Goal: Task Accomplishment & Management: Complete application form

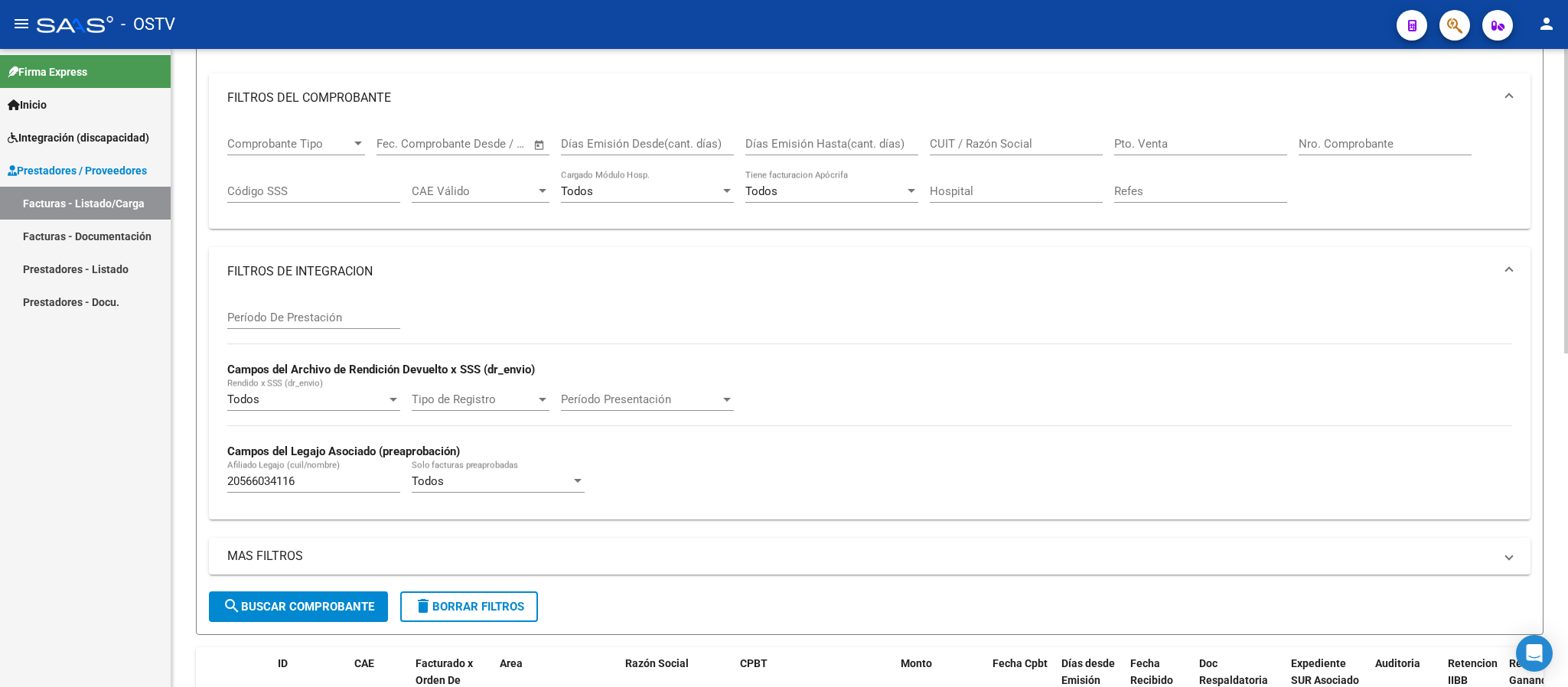
scroll to position [125, 0]
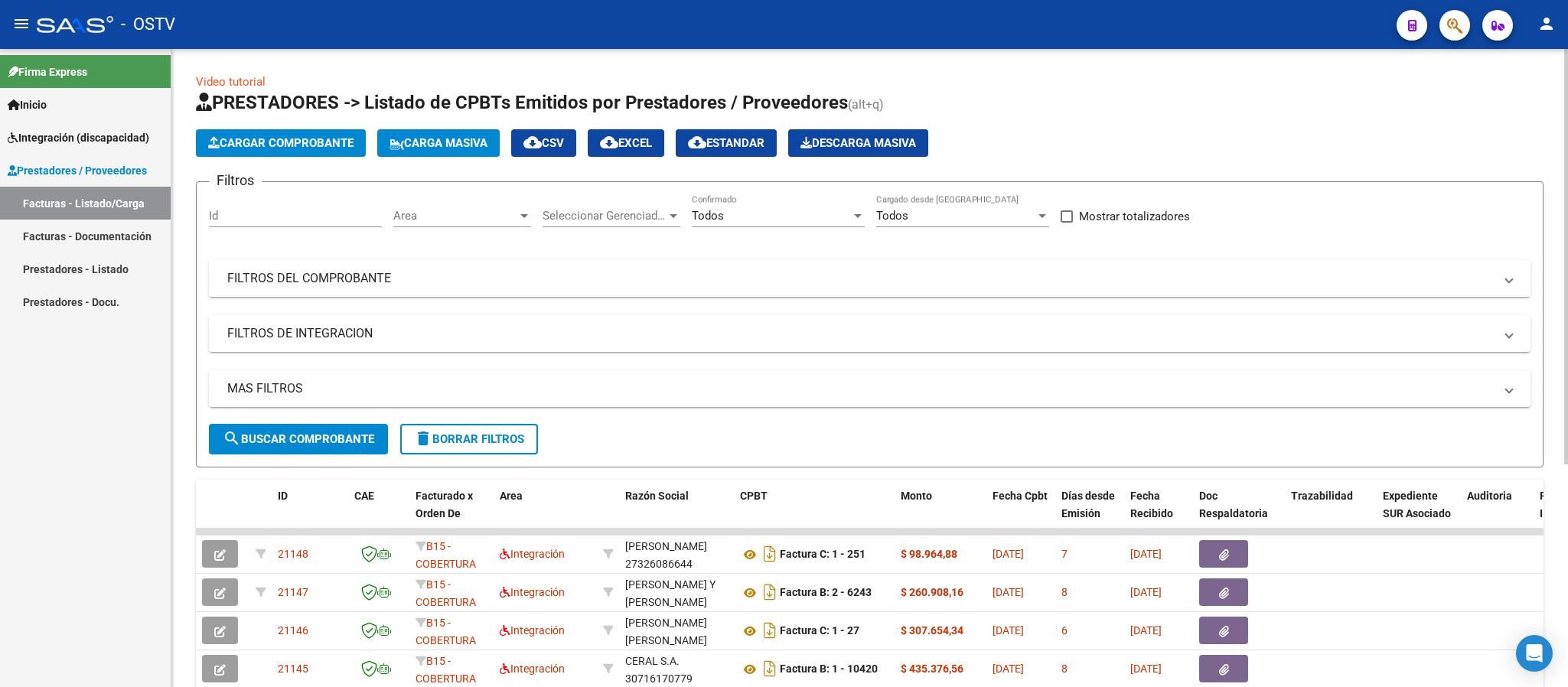
click at [1059, 290] on mat-expansion-panel-header "FILTROS DEL COMPROBANTE" at bounding box center [870, 278] width 1322 height 37
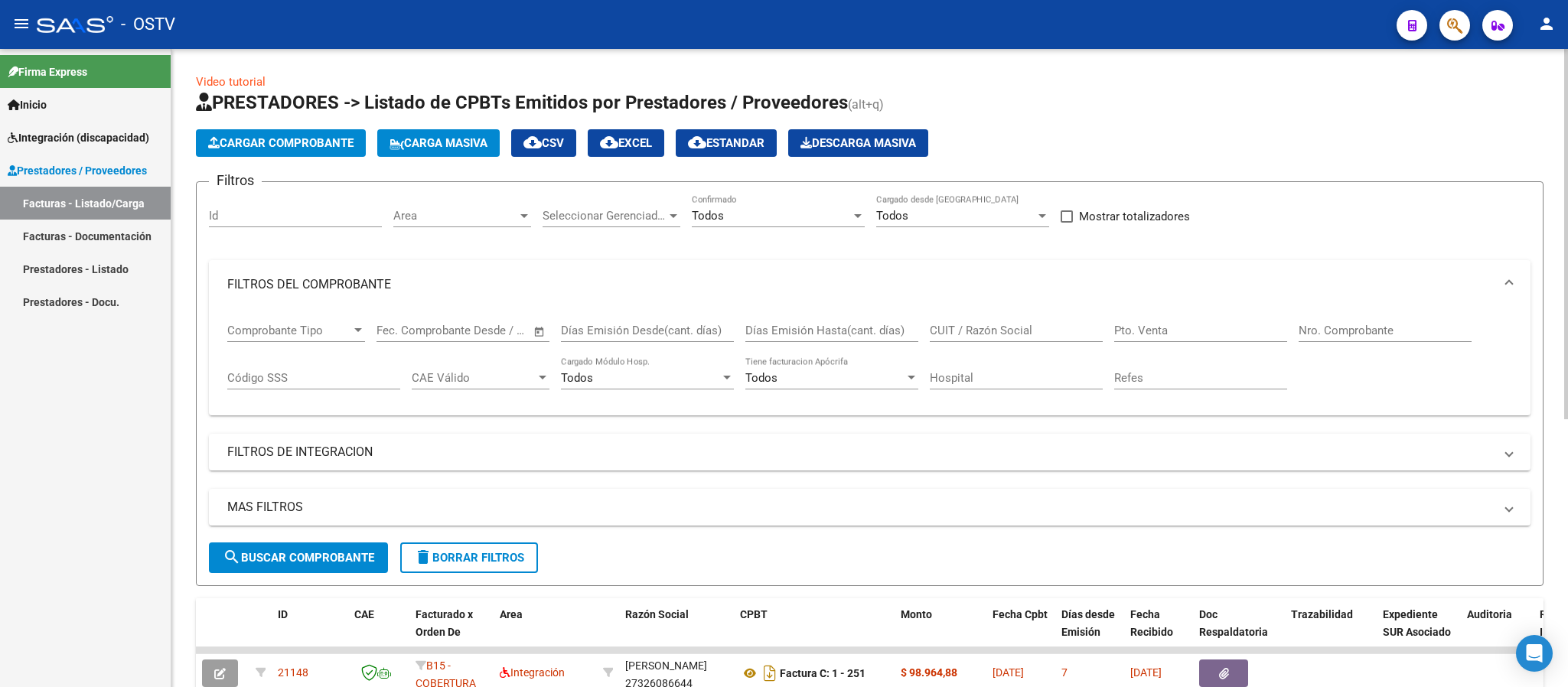
click at [1020, 326] on input "CUIT / Razón Social" at bounding box center [1017, 330] width 173 height 14
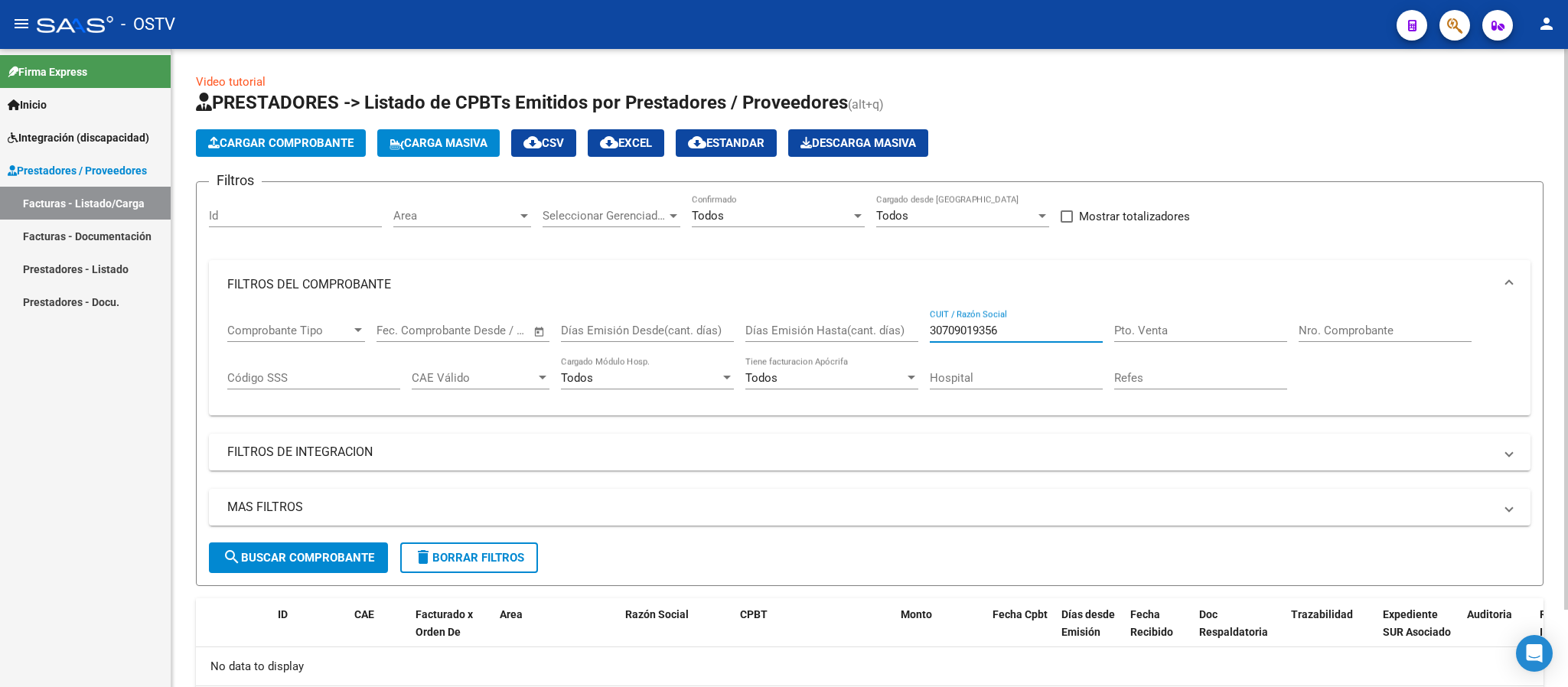
scroll to position [87, 0]
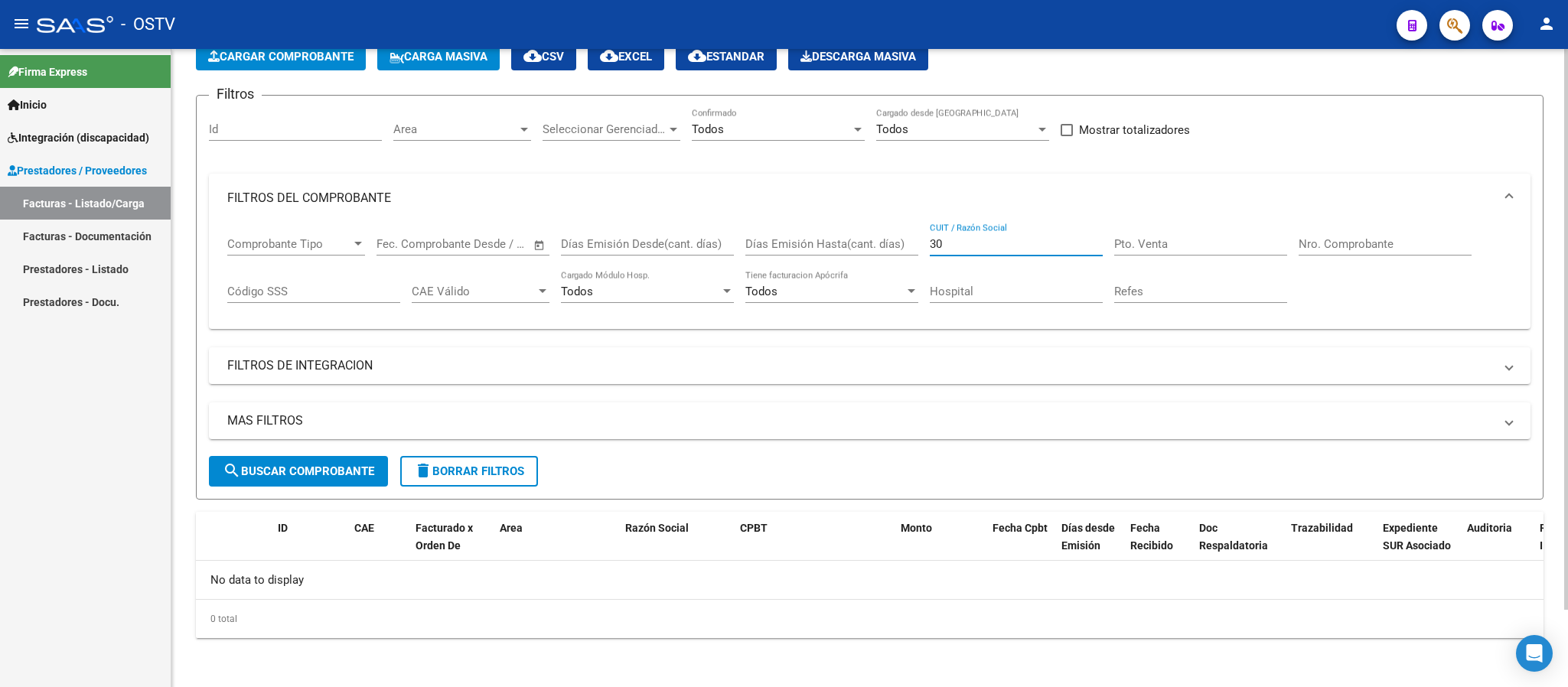
type input "3"
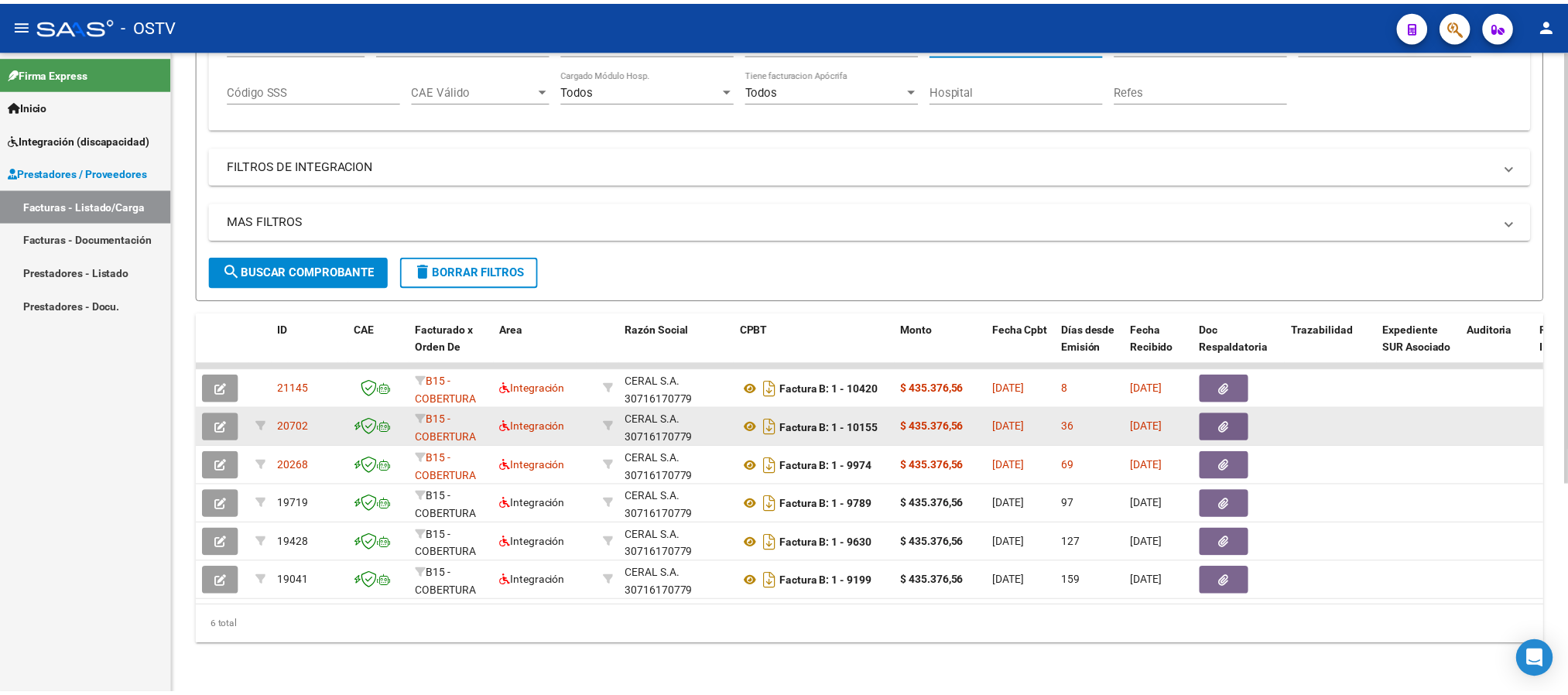
scroll to position [312, 0]
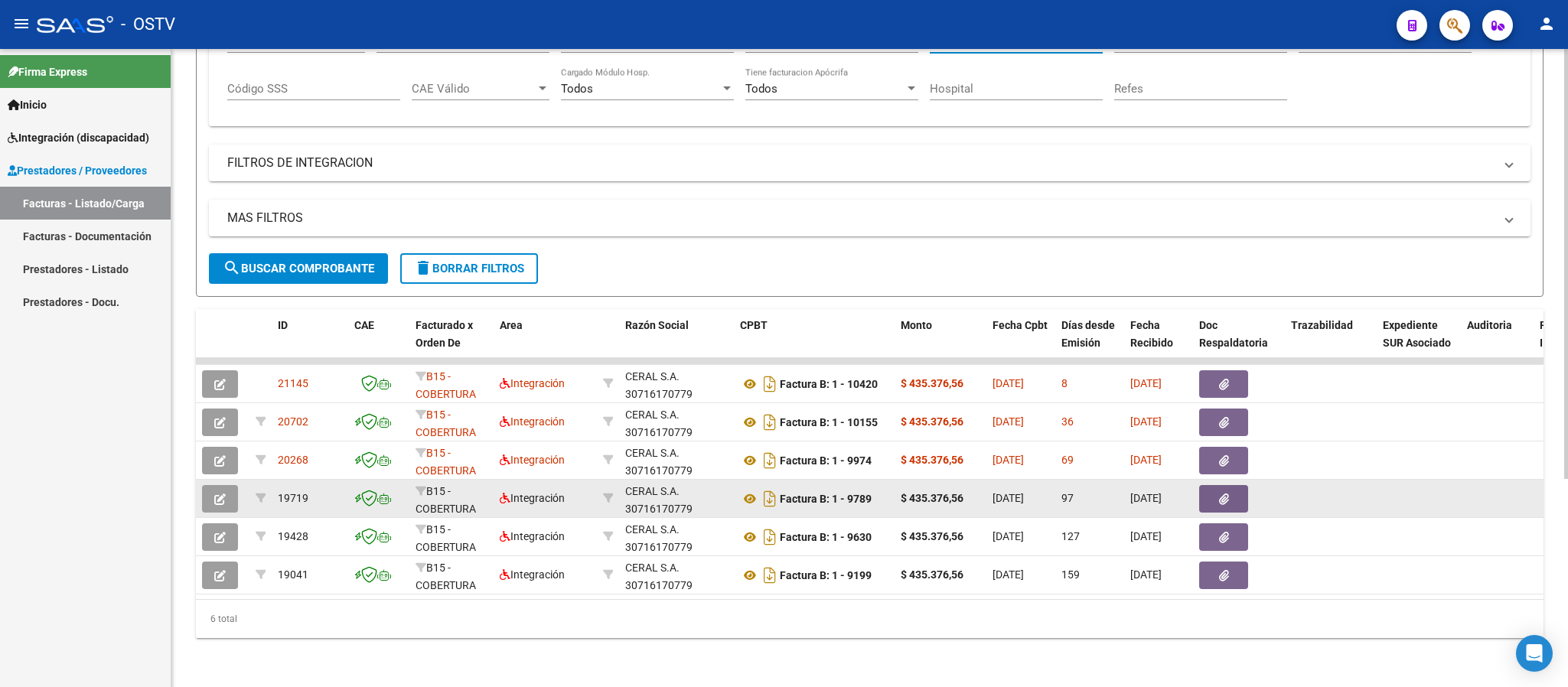
type input "30716170779"
click at [221, 493] on icon "button" at bounding box center [220, 499] width 12 height 12
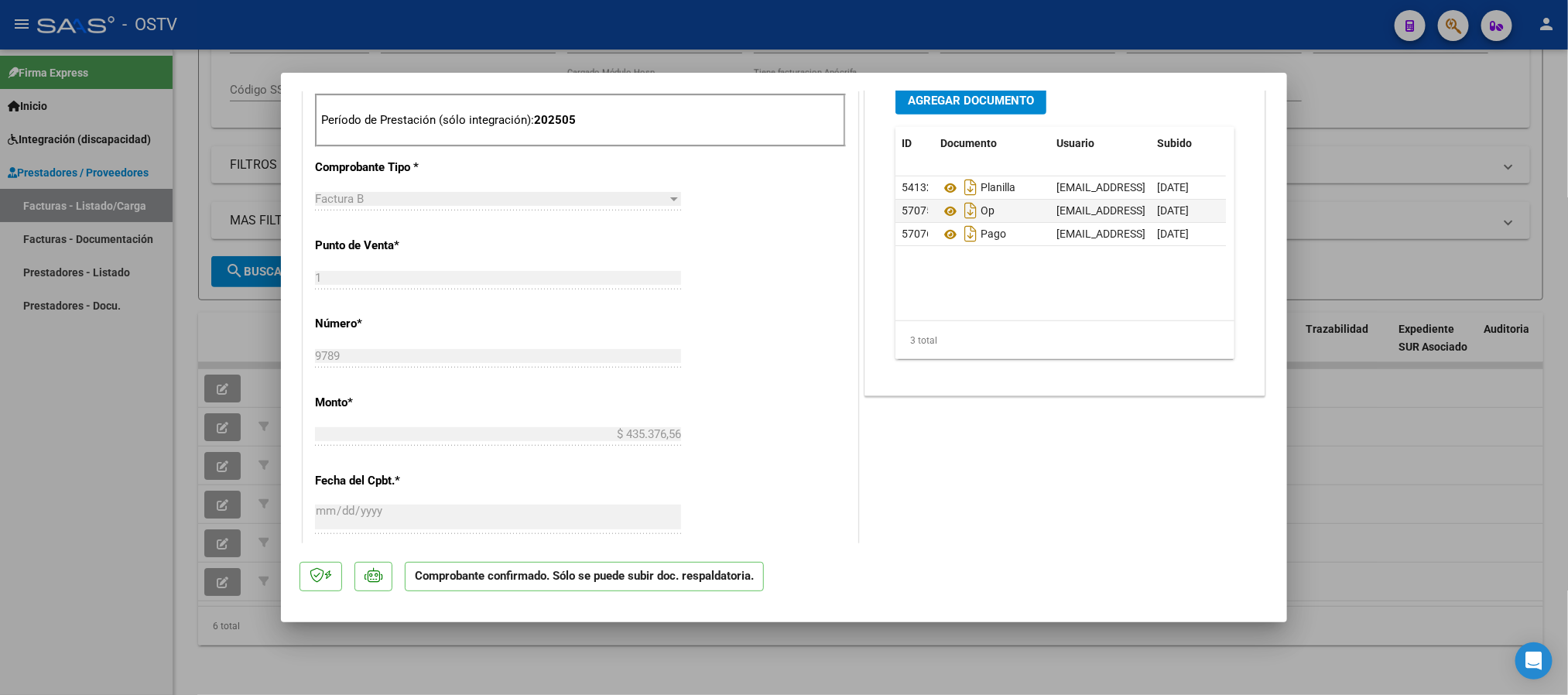
scroll to position [581, 0]
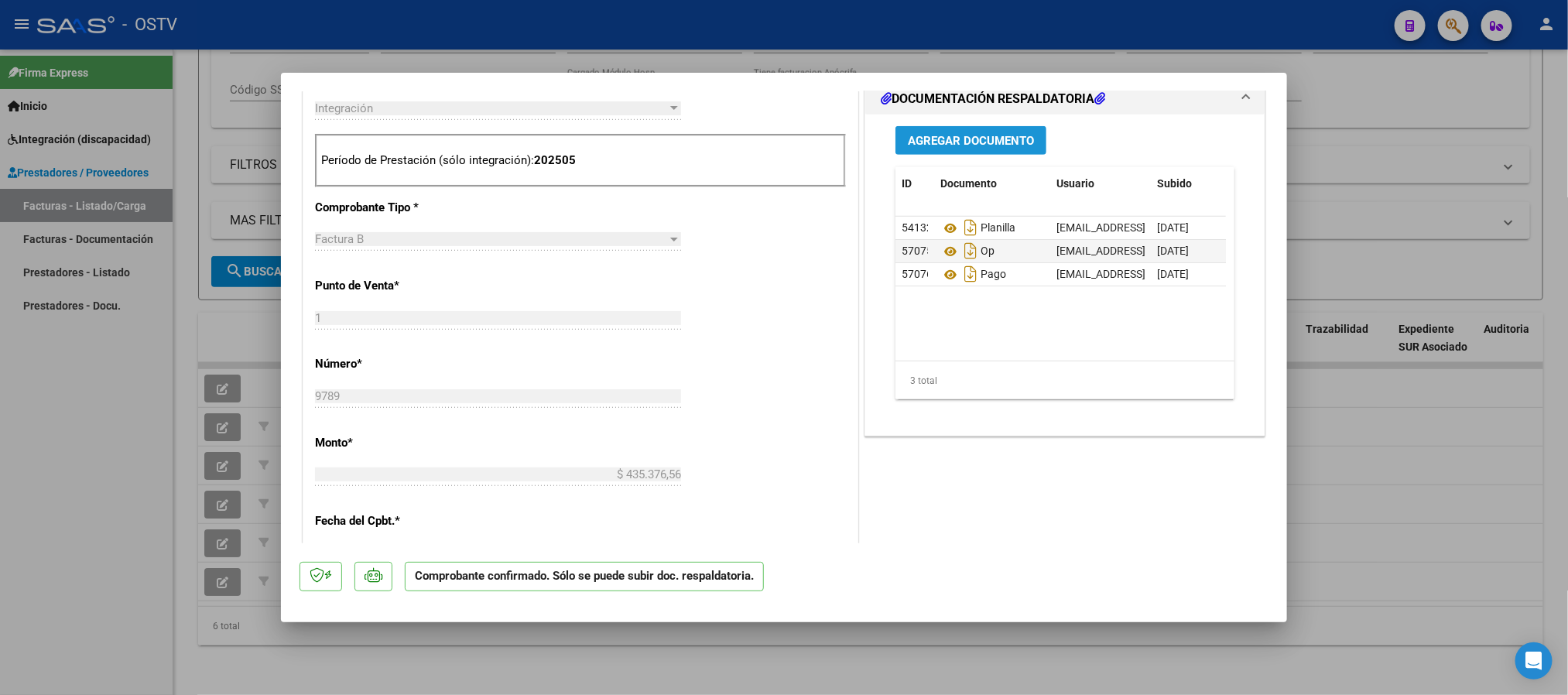
click at [962, 135] on span "Agregar Documento" at bounding box center [971, 140] width 126 height 14
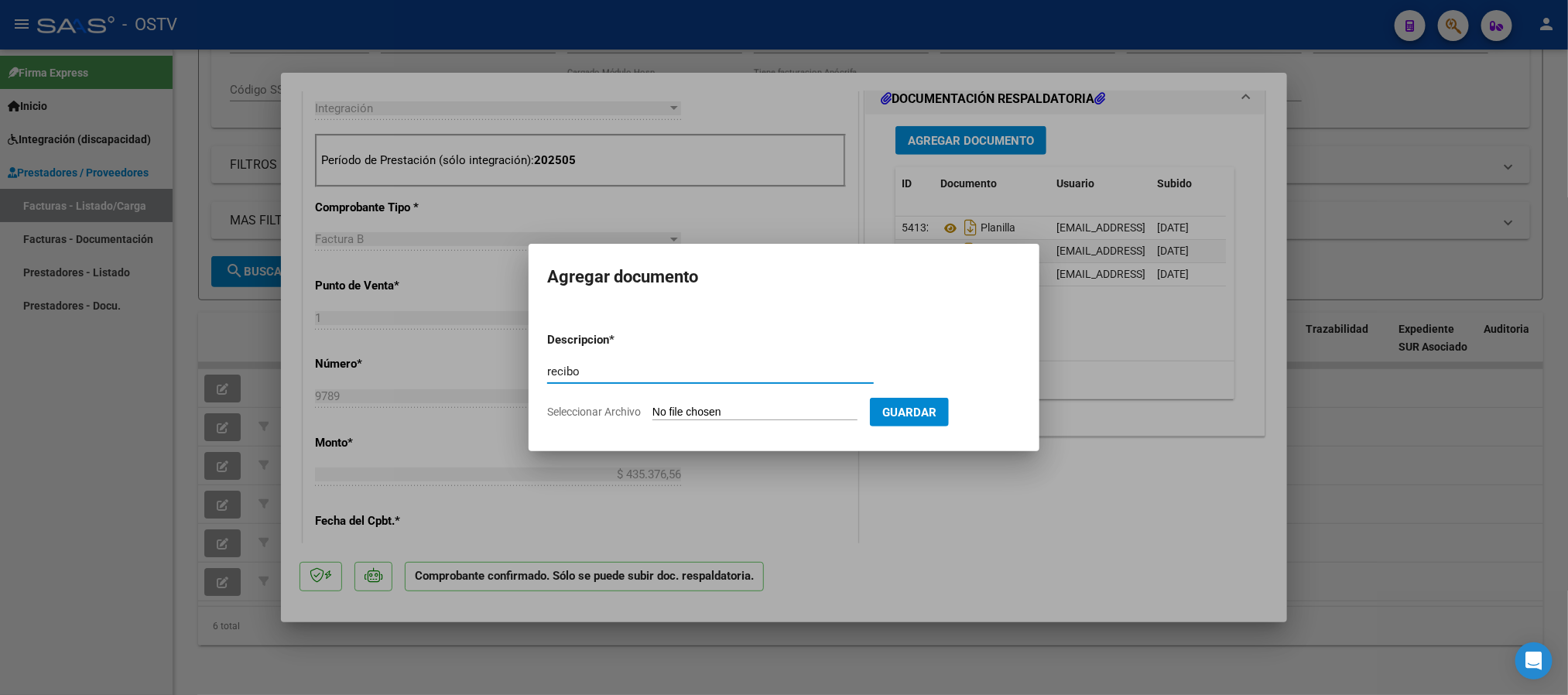
type input "recibo"
click at [701, 407] on input "Seleccionar Archivo" at bounding box center [755, 413] width 205 height 15
type input "C:\fakepath\RECIBO 3365 - [PERSON_NAME] 05-2025.pdf"
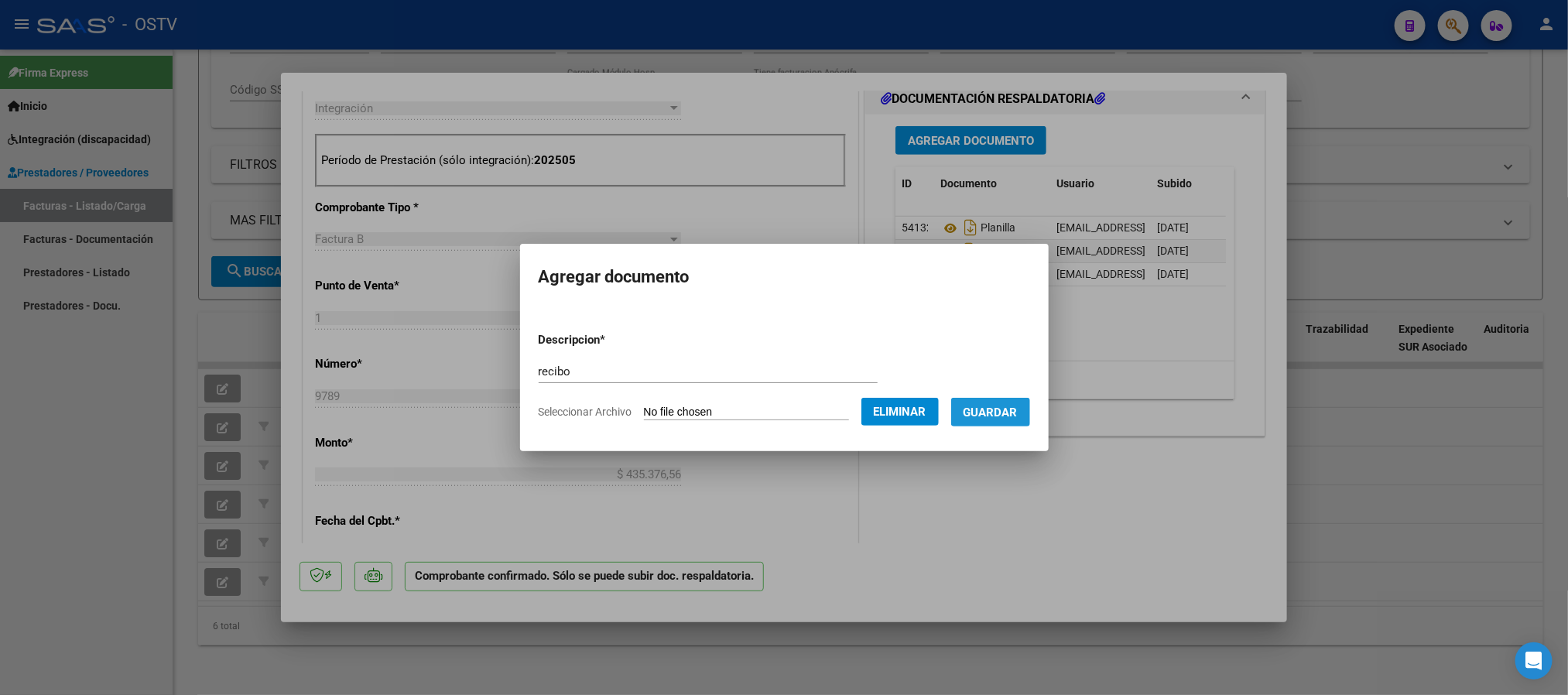
click at [1004, 406] on span "Guardar" at bounding box center [991, 412] width 54 height 14
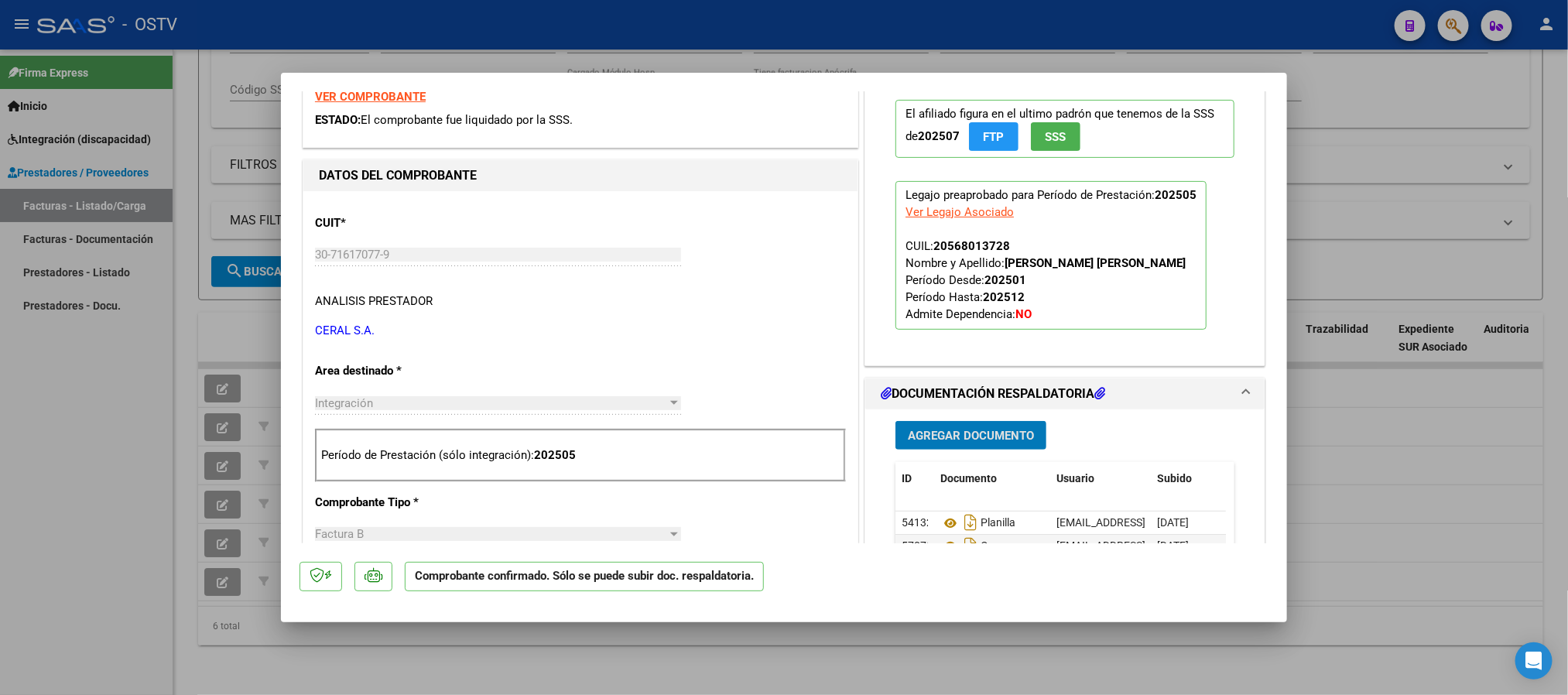
scroll to position [232, 0]
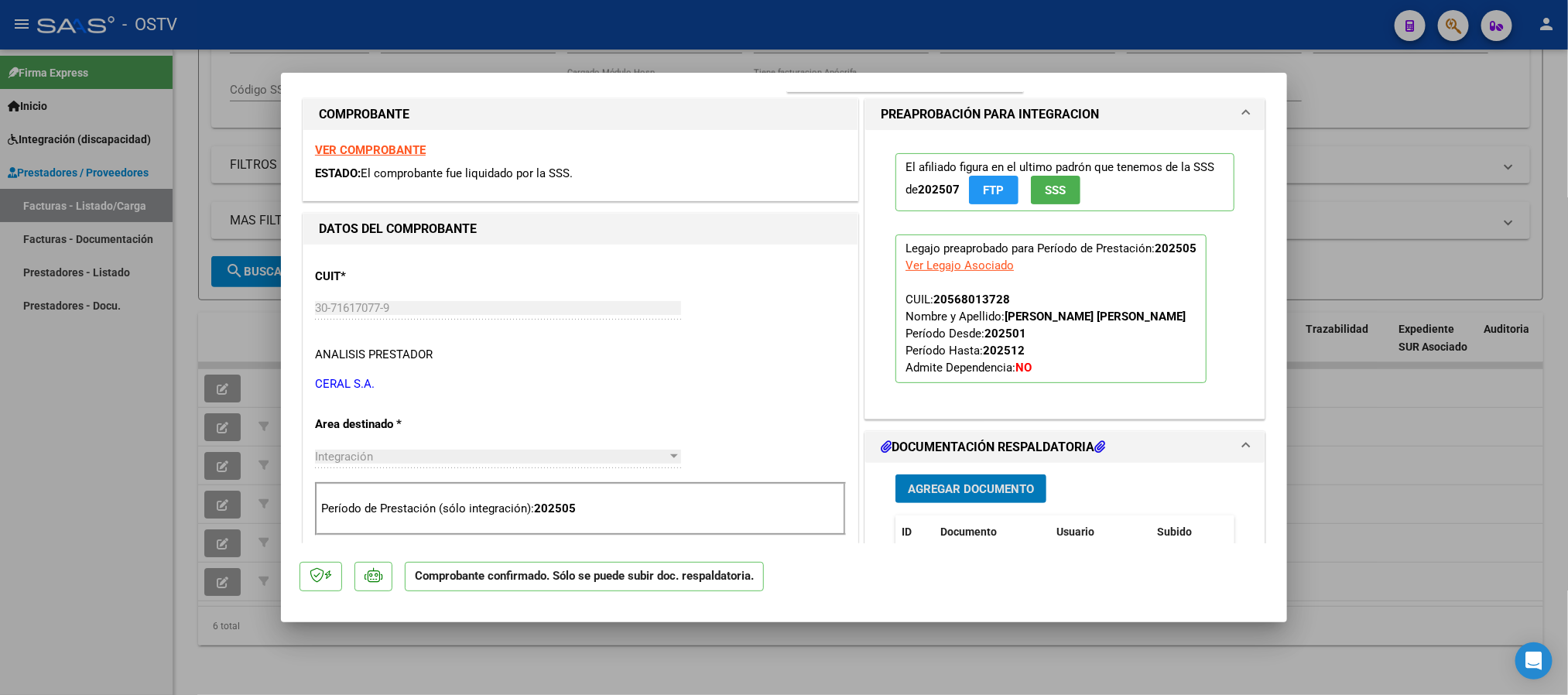
type input "$ 0,00"
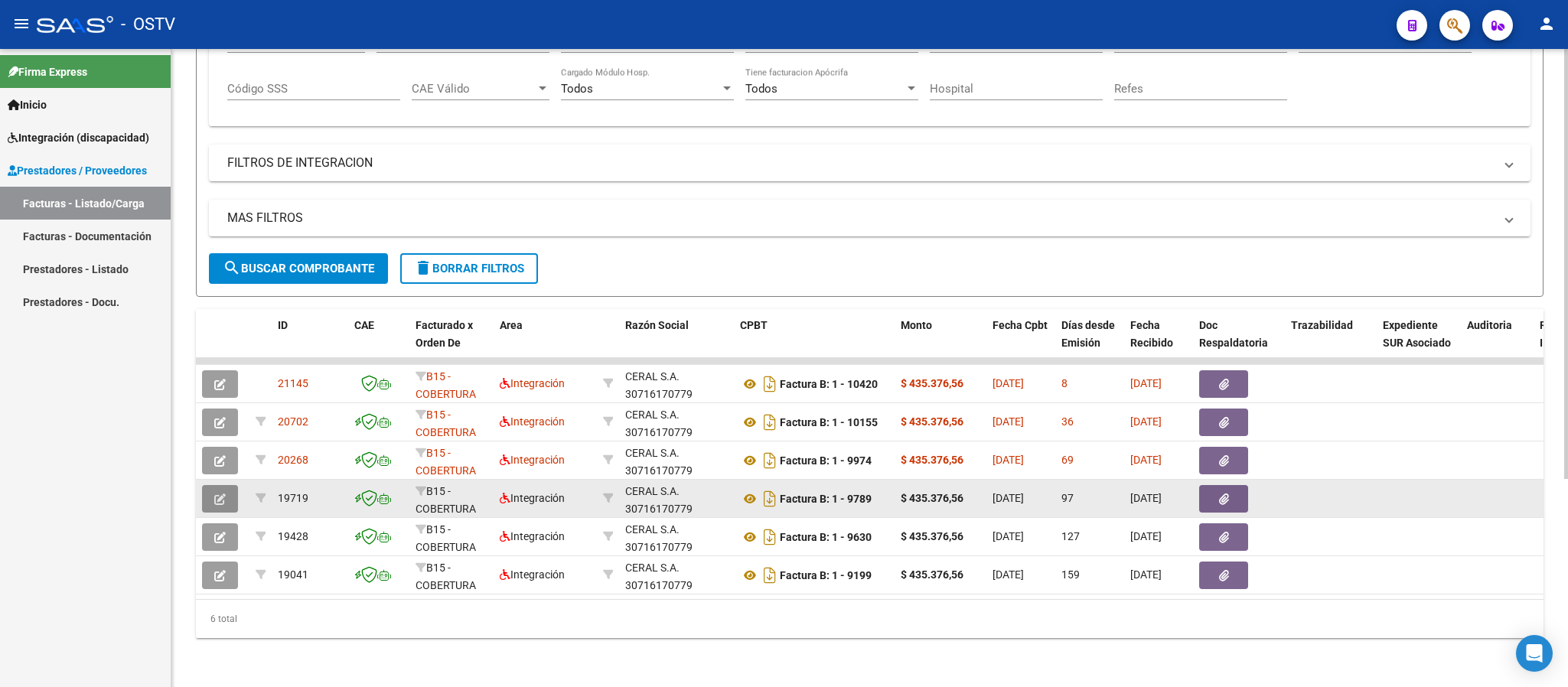
click at [212, 489] on button "button" at bounding box center [220, 498] width 36 height 27
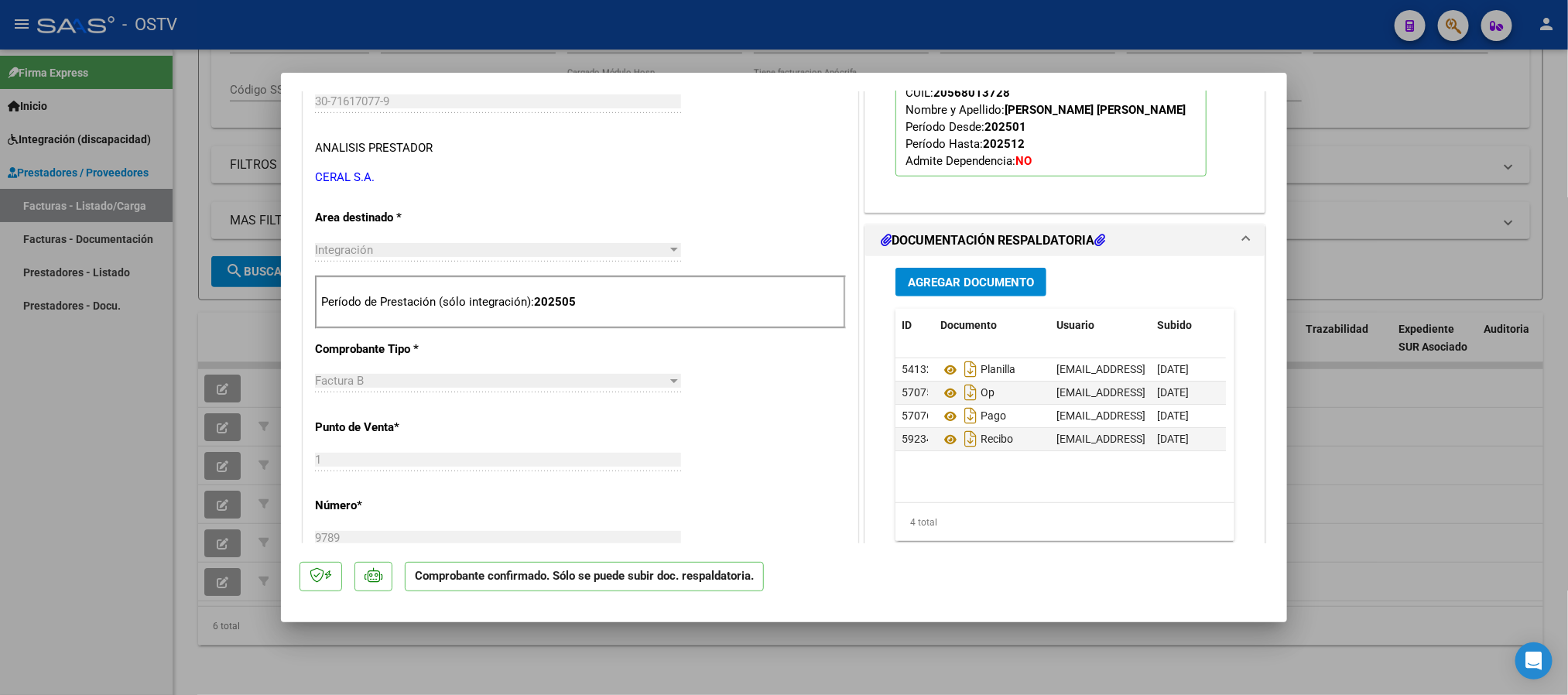
scroll to position [464, 0]
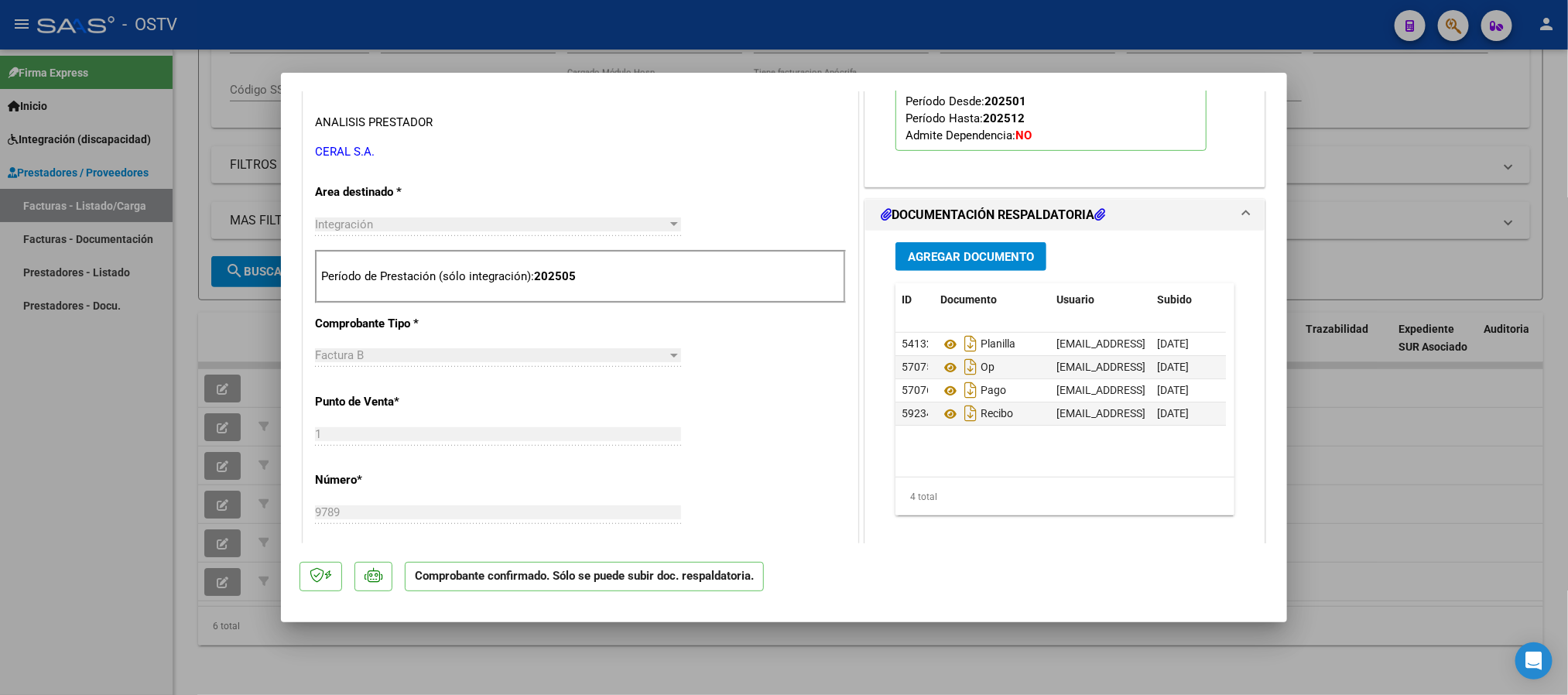
type input "$ 0,00"
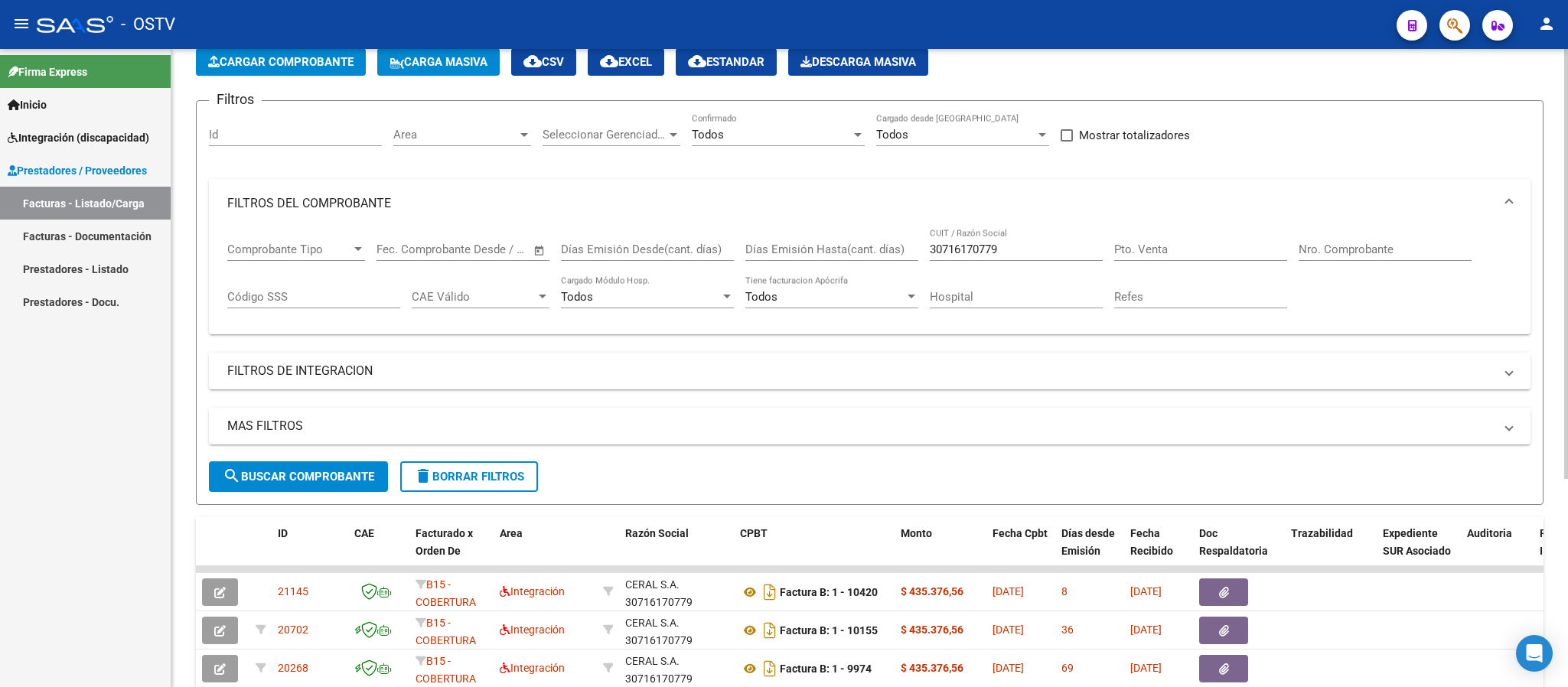
scroll to position [79, 0]
